Goal: Task Accomplishment & Management: Manage account settings

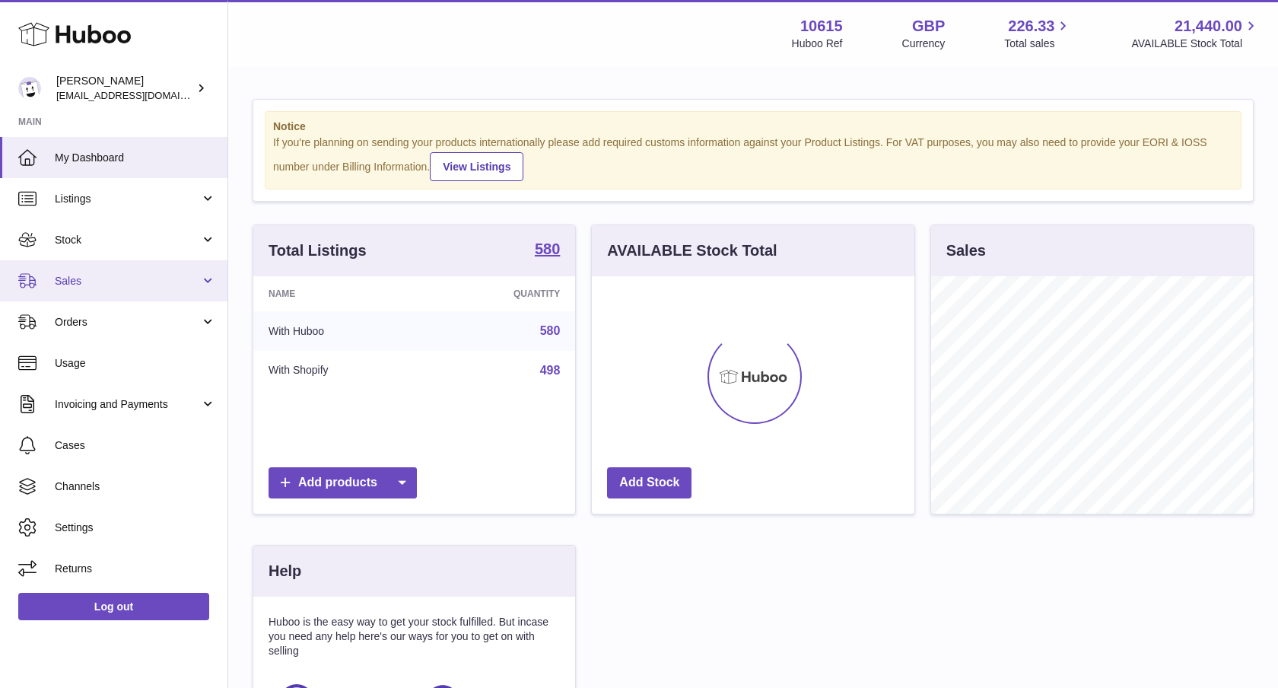
scroll to position [237, 323]
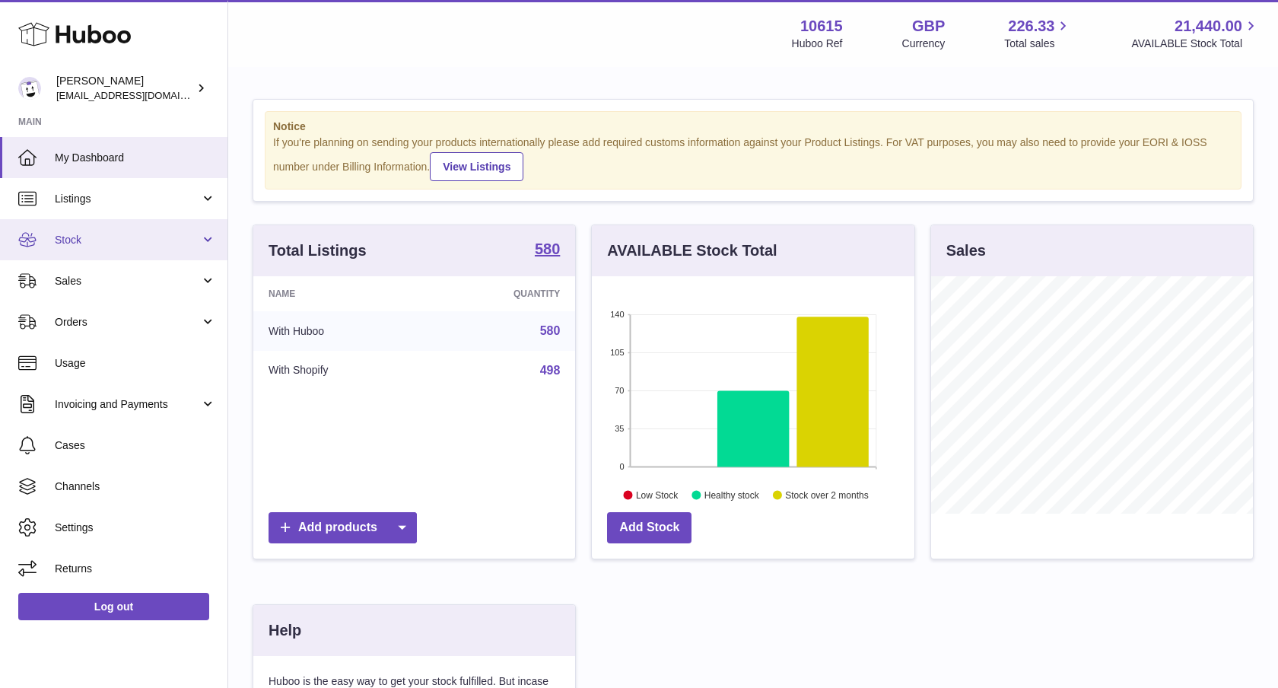
click at [190, 253] on link "Stock" at bounding box center [114, 239] width 228 height 41
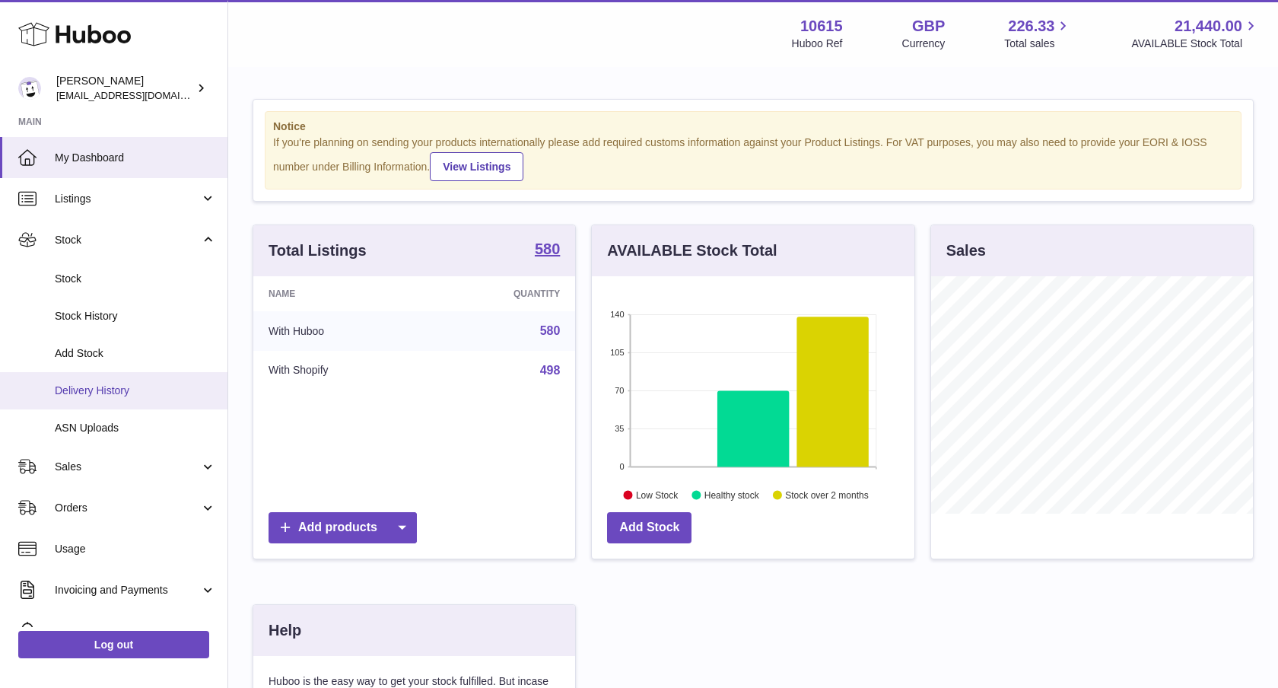
click at [129, 394] on span "Delivery History" at bounding box center [135, 391] width 161 height 14
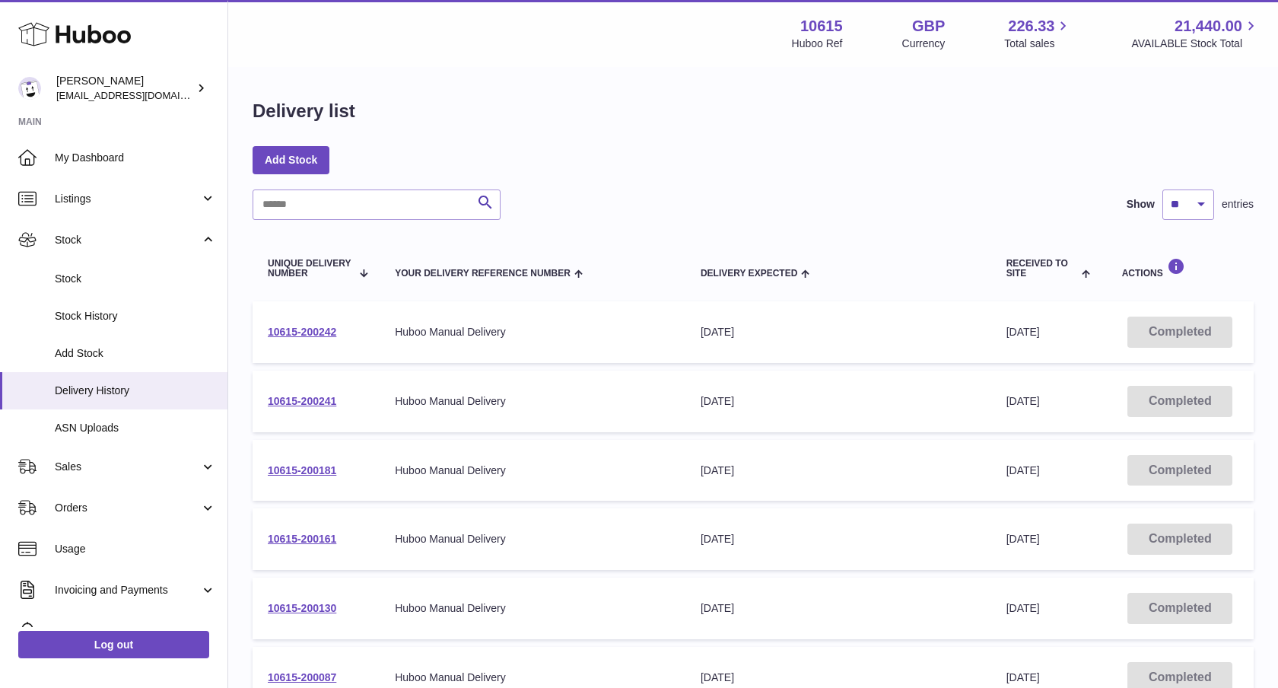
click at [1017, 271] on span "Received to Site" at bounding box center [1043, 269] width 72 height 20
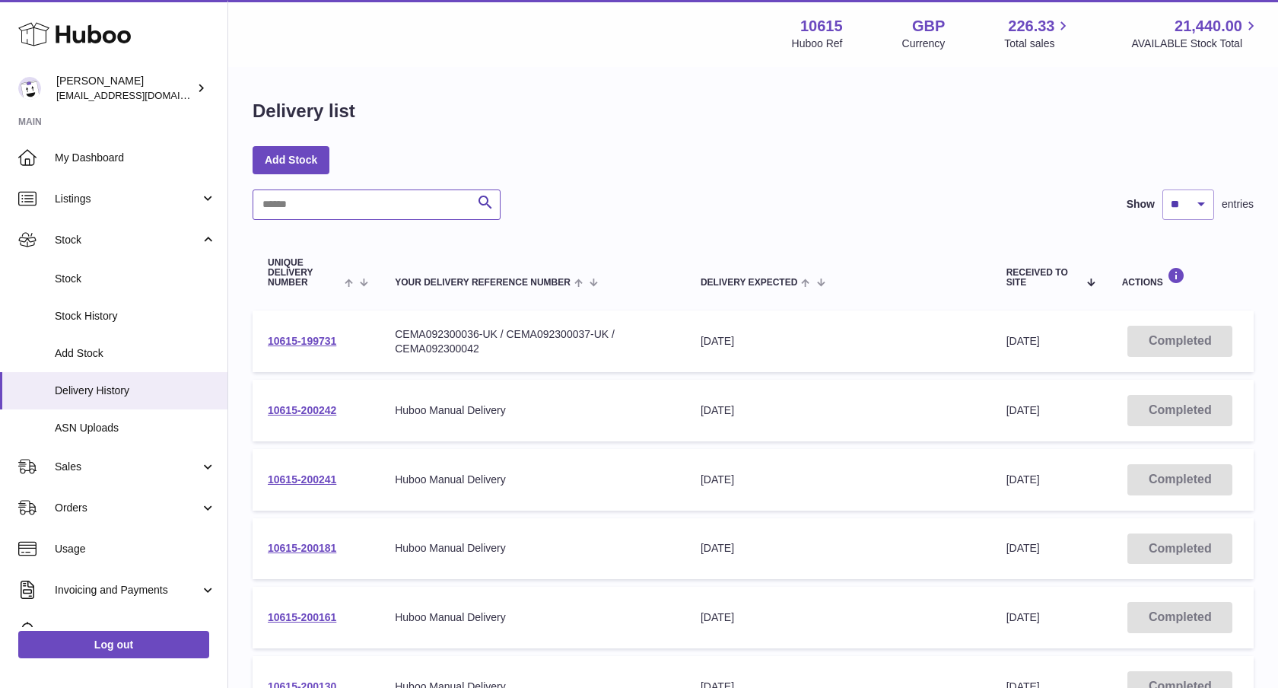
click at [333, 197] on input "text" at bounding box center [377, 204] width 248 height 30
paste input "**********"
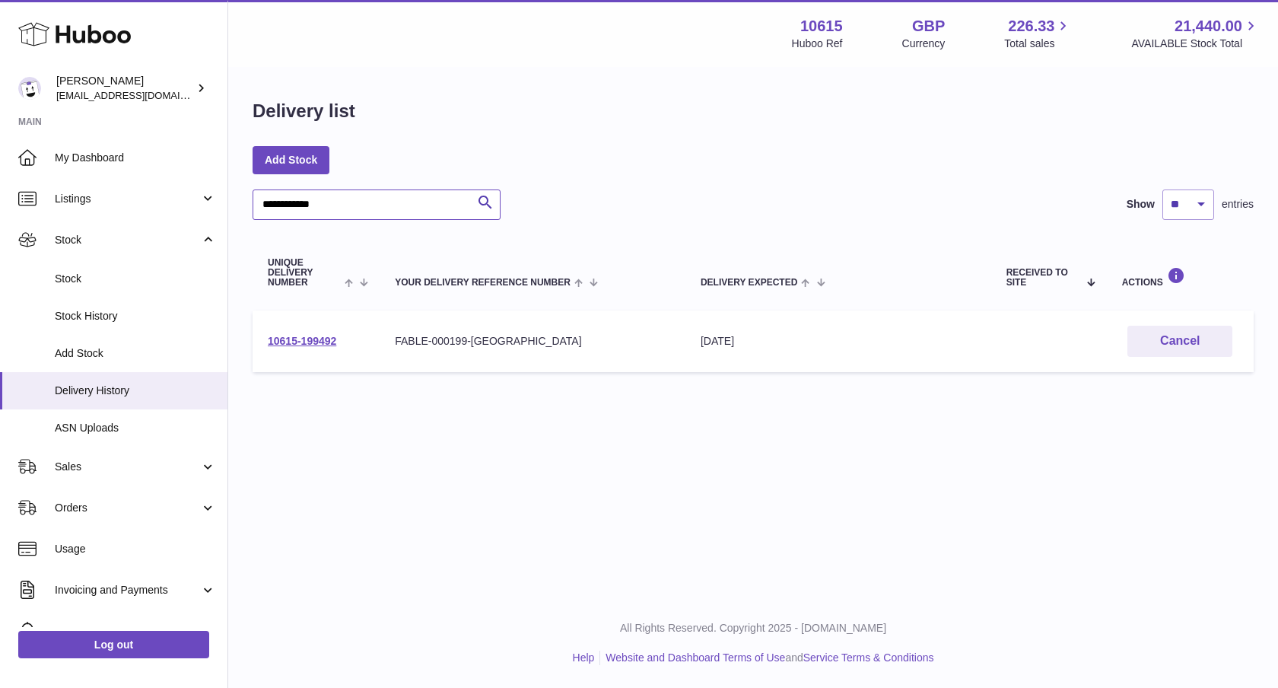
type input "**********"
drag, startPoint x: 669, startPoint y: 326, endPoint x: 657, endPoint y: 326, distance: 12.2
click at [664, 326] on td "Your Delivery Reference Number FABLE-000199-[GEOGRAPHIC_DATA]" at bounding box center [533, 341] width 306 height 62
click at [323, 335] on link "10615-199492" at bounding box center [302, 341] width 68 height 12
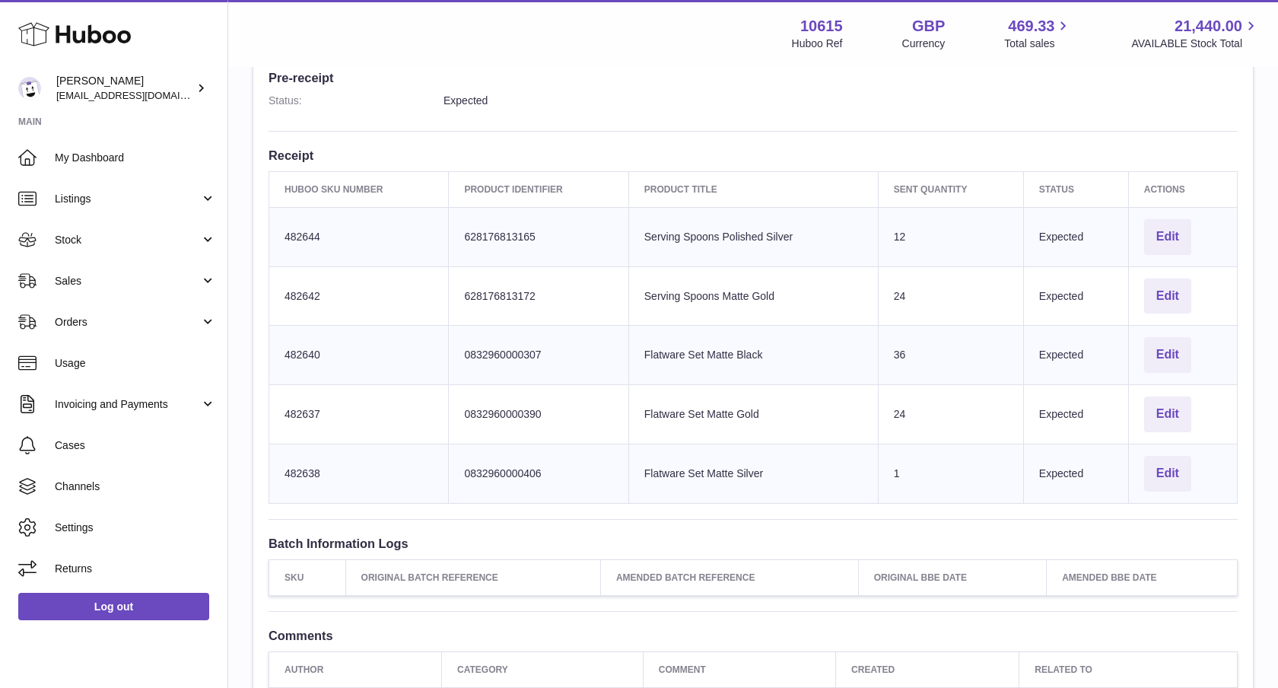
scroll to position [420, 0]
click at [1170, 481] on button "Edit" at bounding box center [1167, 473] width 47 height 36
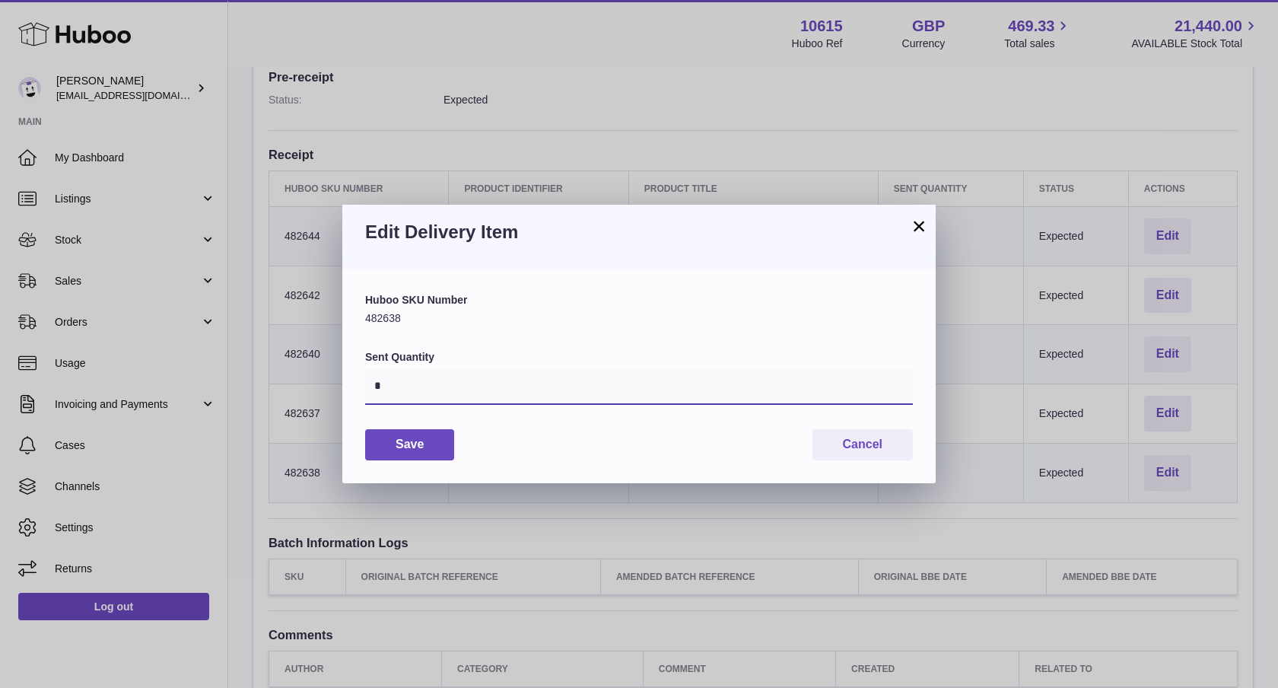
drag, startPoint x: 377, startPoint y: 388, endPoint x: 375, endPoint y: 364, distance: 24.4
click at [368, 385] on input "*" at bounding box center [639, 386] width 548 height 37
type input "**"
drag, startPoint x: 432, startPoint y: 447, endPoint x: 501, endPoint y: 447, distance: 68.5
click at [432, 447] on button "Save" at bounding box center [409, 444] width 89 height 31
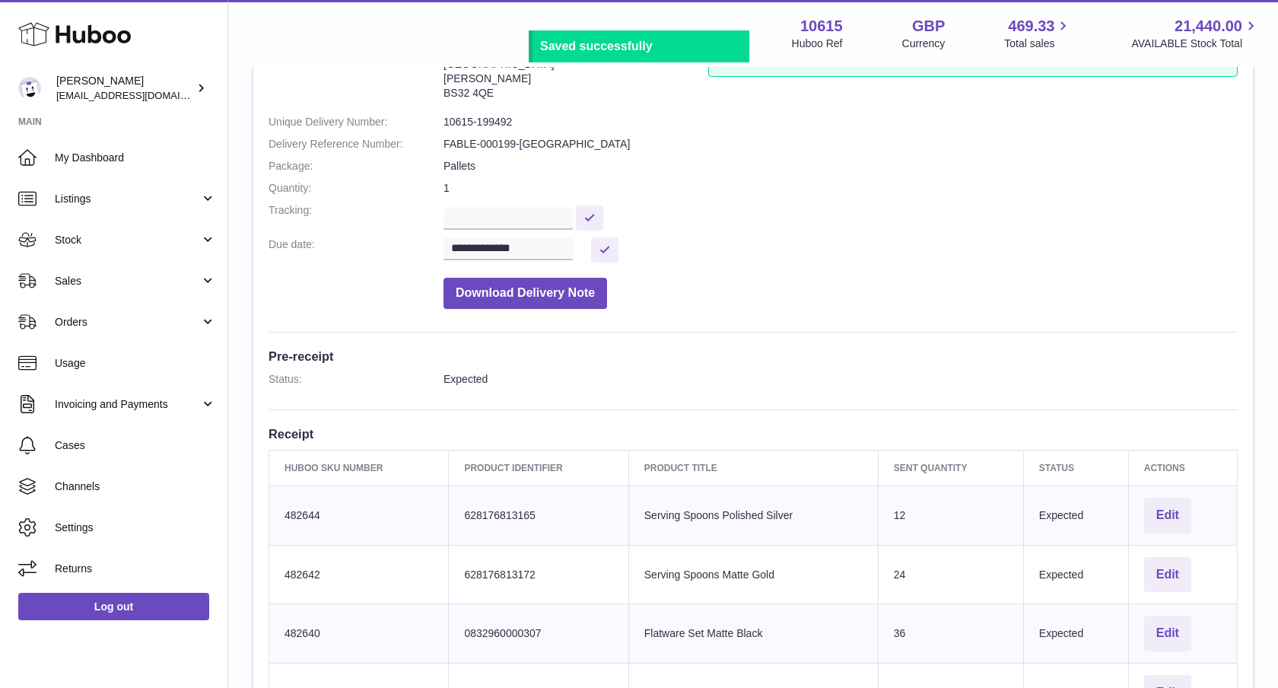
scroll to position [101, 0]
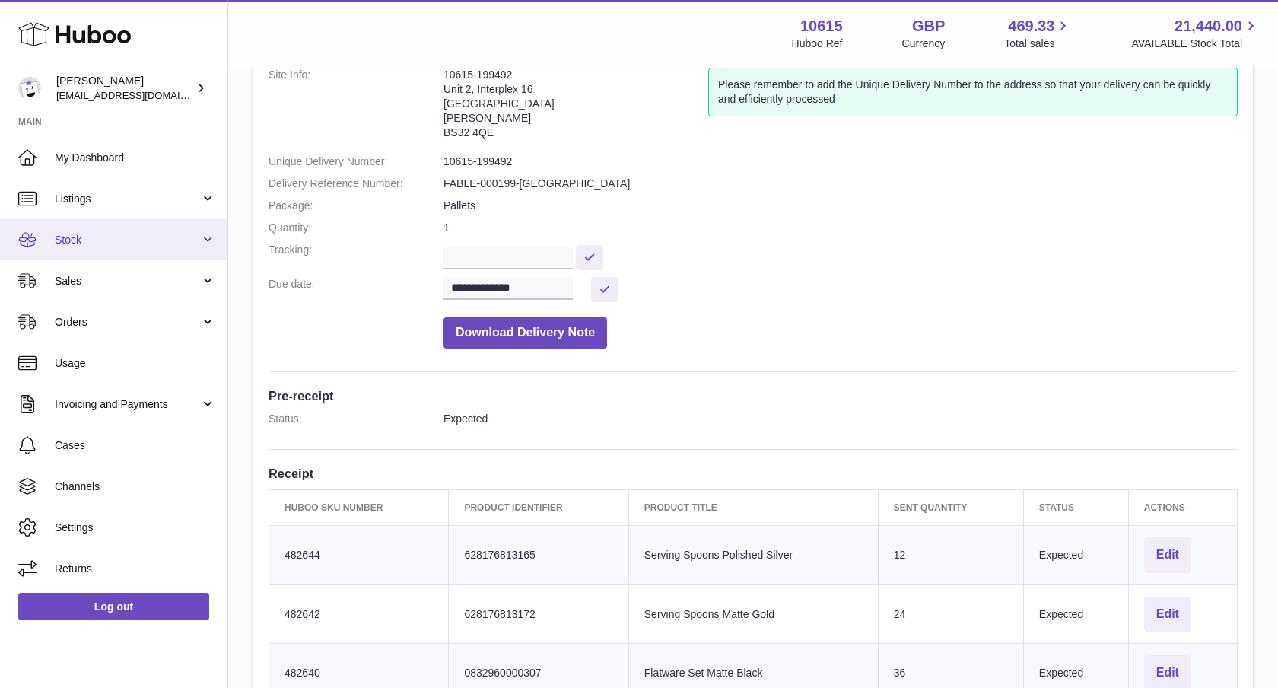
click at [196, 252] on link "Stock" at bounding box center [114, 239] width 228 height 41
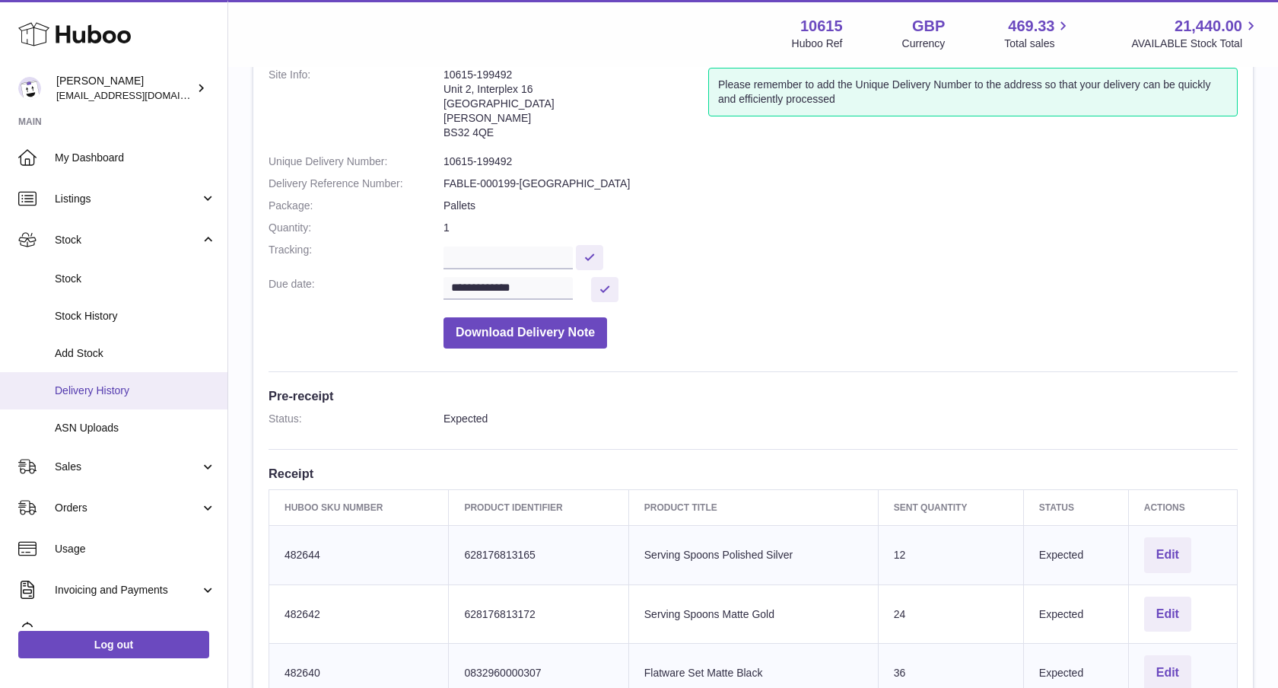
click at [102, 400] on link "Delivery History" at bounding box center [114, 390] width 228 height 37
